Goal: Information Seeking & Learning: Learn about a topic

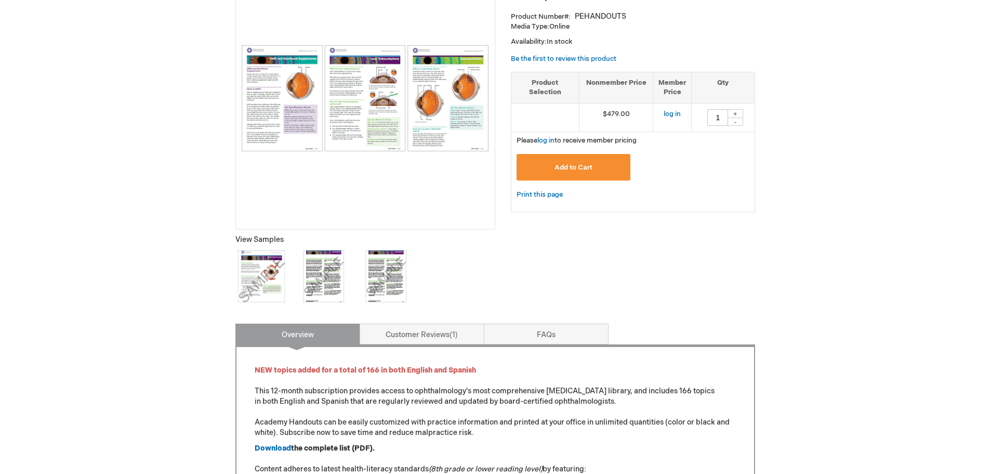
scroll to position [156, 0]
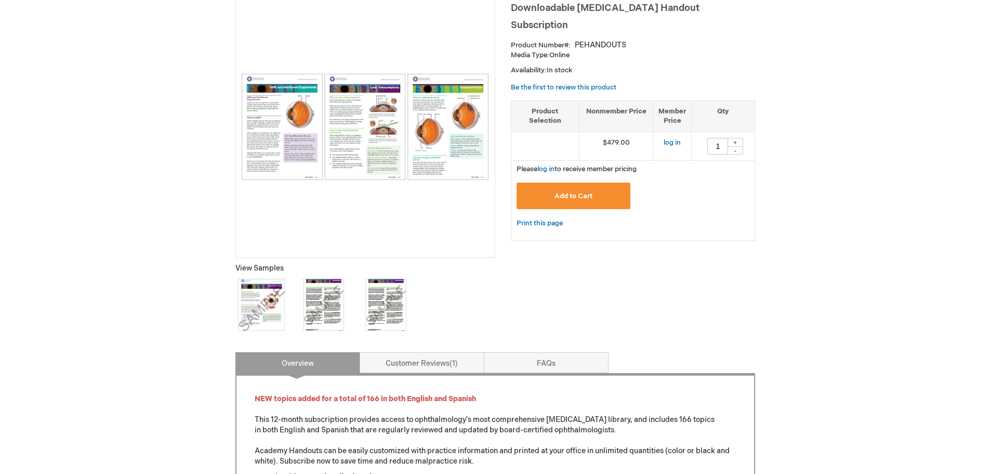
click at [267, 294] on img at bounding box center [261, 305] width 52 height 52
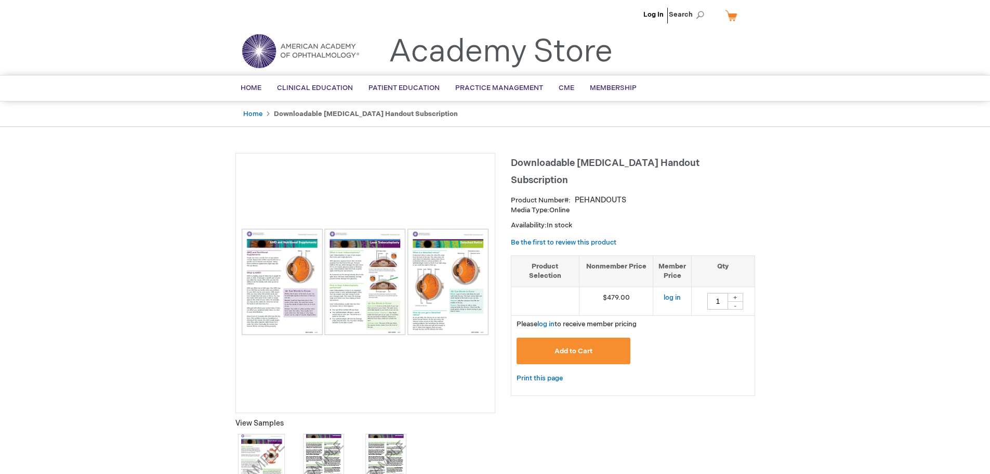
scroll to position [0, 0]
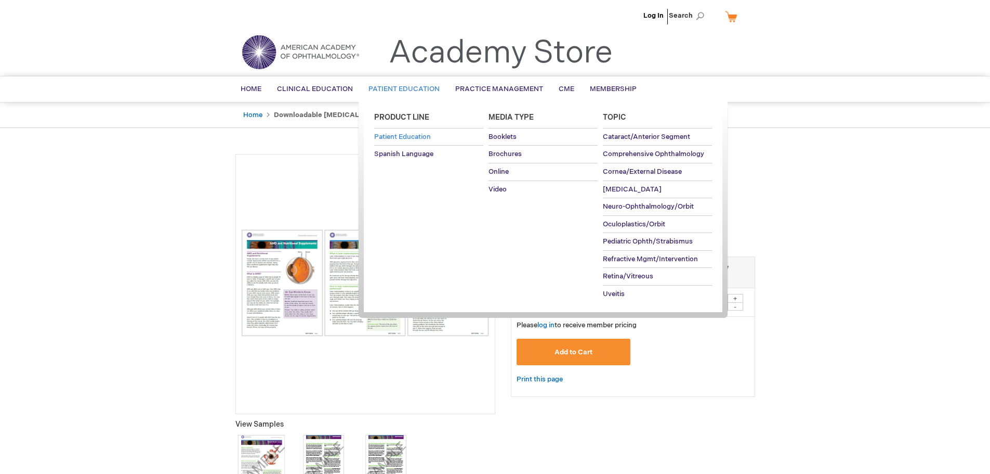
click at [410, 136] on span "Patient Education" at bounding box center [402, 137] width 57 height 8
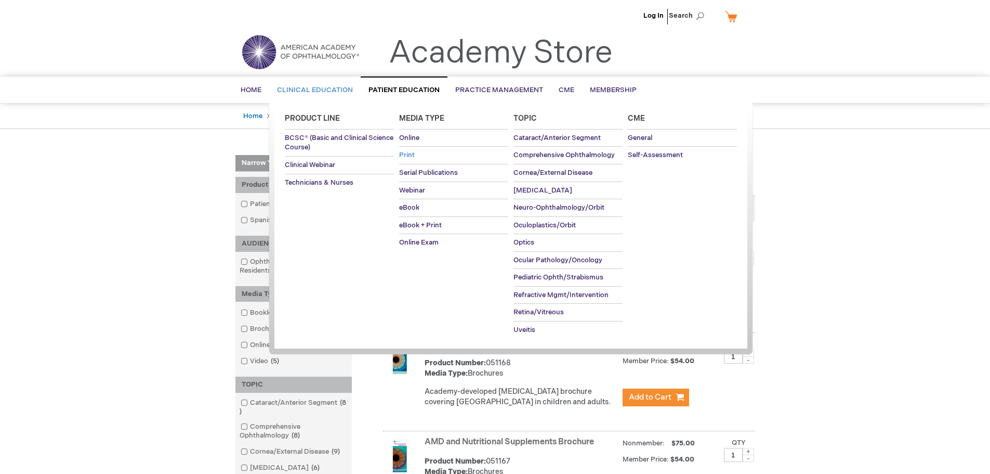
click at [414, 154] on span "Print" at bounding box center [407, 155] width 16 height 8
